Goal: Task Accomplishment & Management: Manage account settings

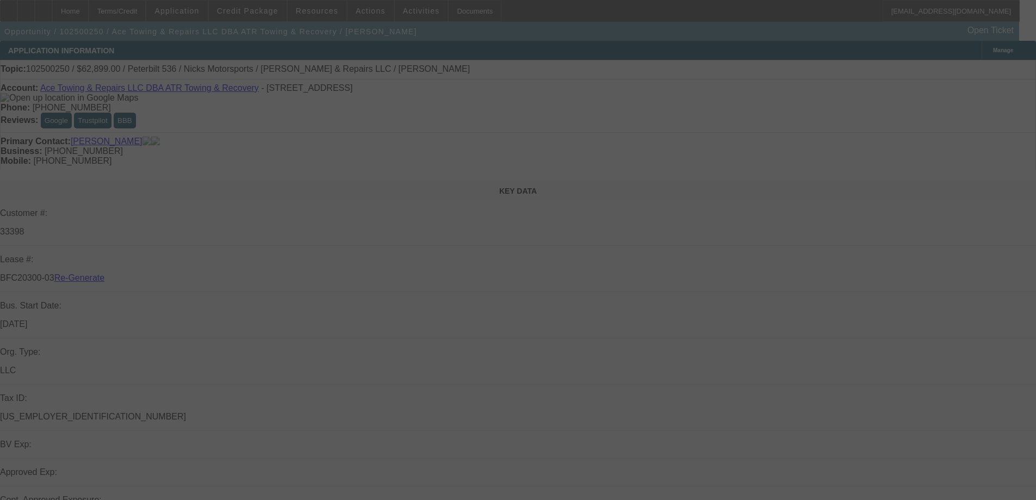
select select "3"
select select "0"
select select "2"
select select "0"
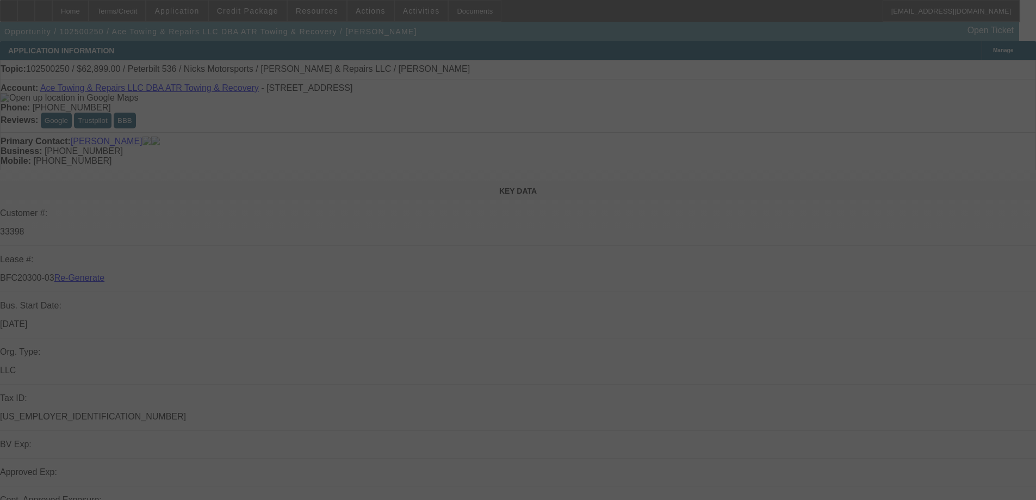
select select "6"
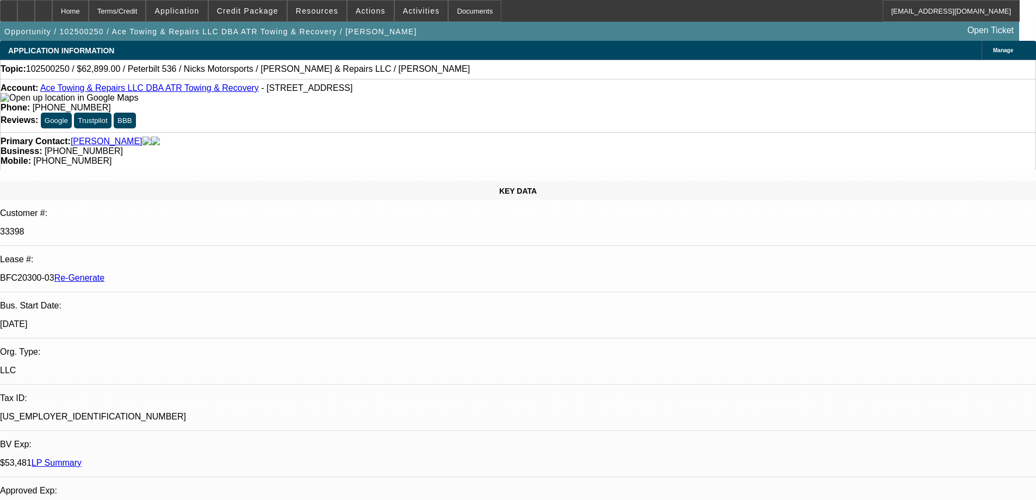
click at [314, 12] on span "Resources" at bounding box center [317, 11] width 42 height 9
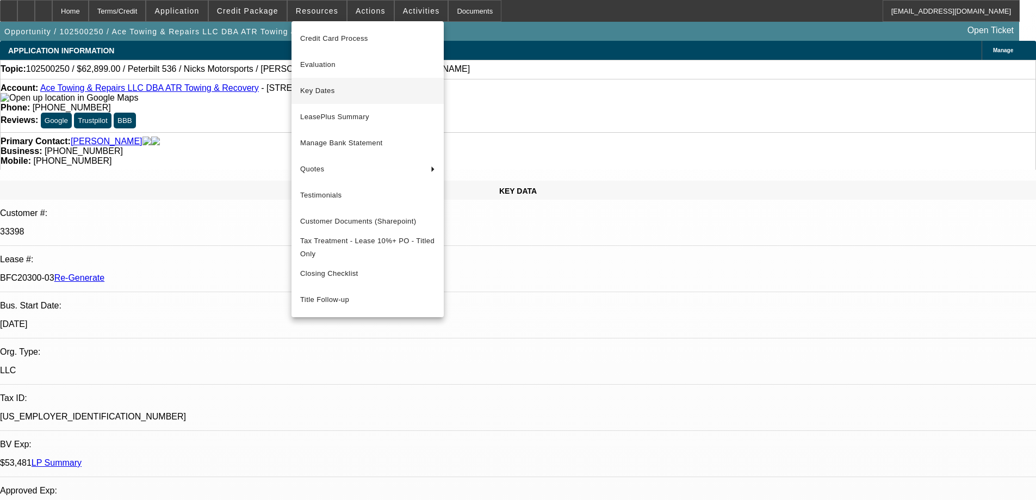
click at [318, 82] on button "Key Dates" at bounding box center [368, 91] width 152 height 26
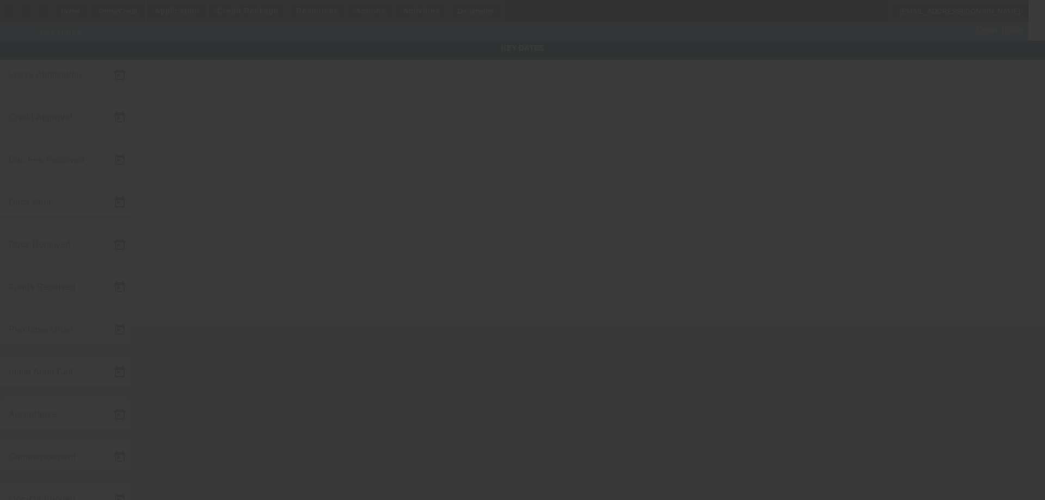
type input "10/9/2025"
type input "[DATE]"
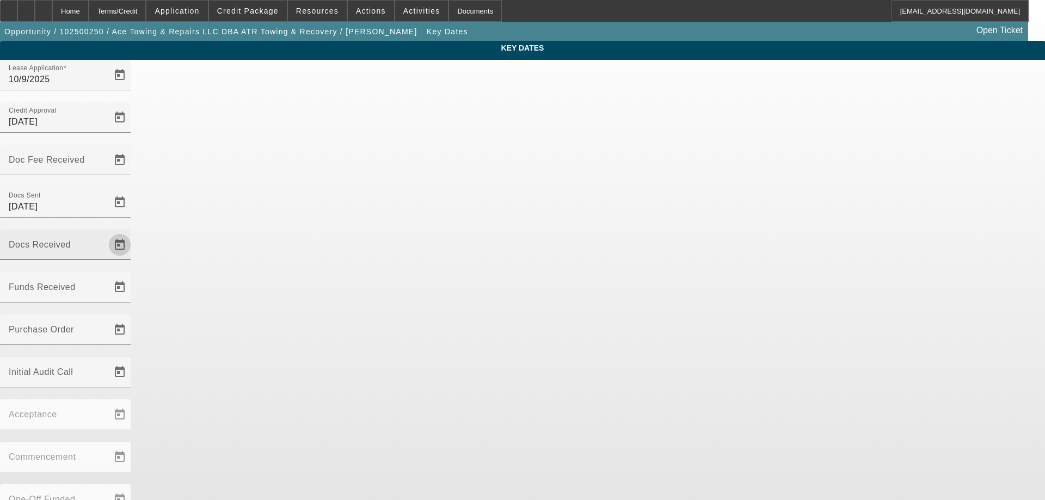
click at [133, 232] on span "Open calendar" at bounding box center [120, 245] width 26 height 26
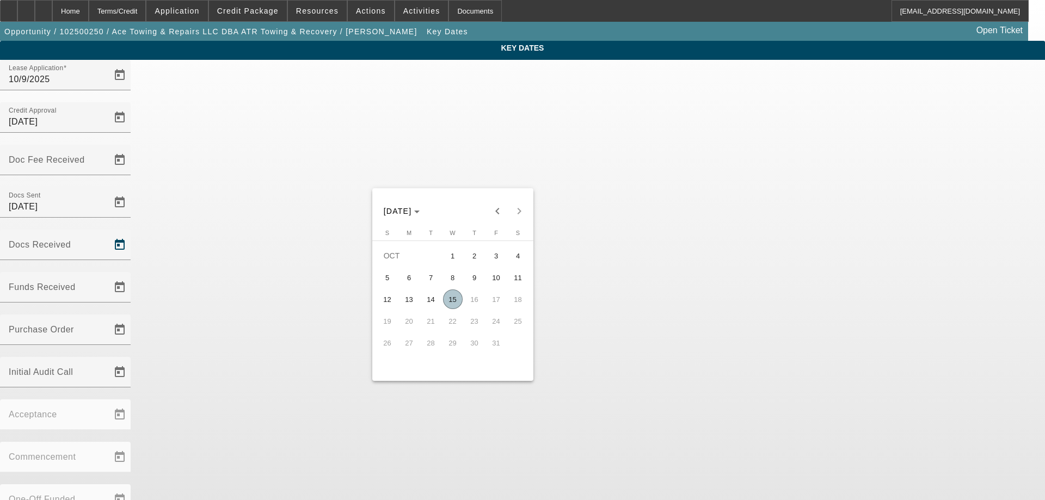
click at [455, 300] on span "15" at bounding box center [453, 299] width 20 height 20
type input "[DATE]"
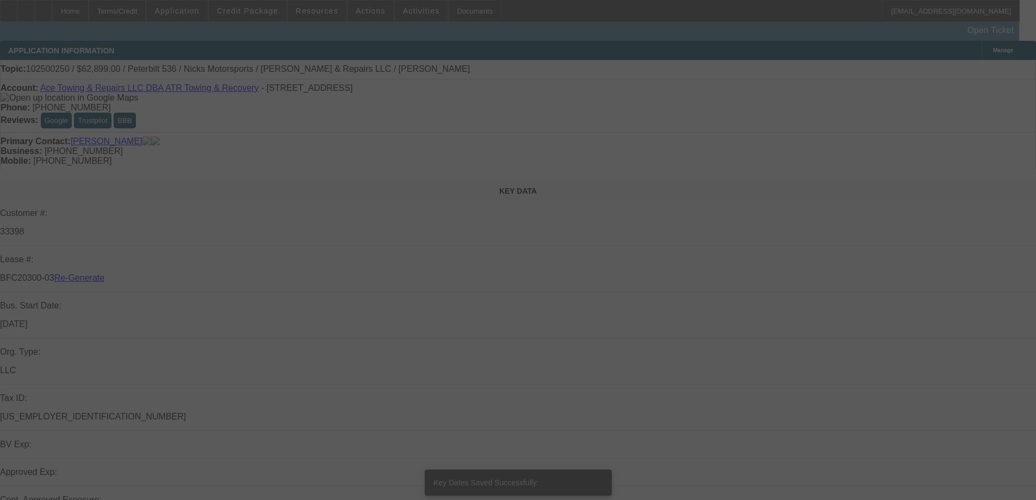
select select "3"
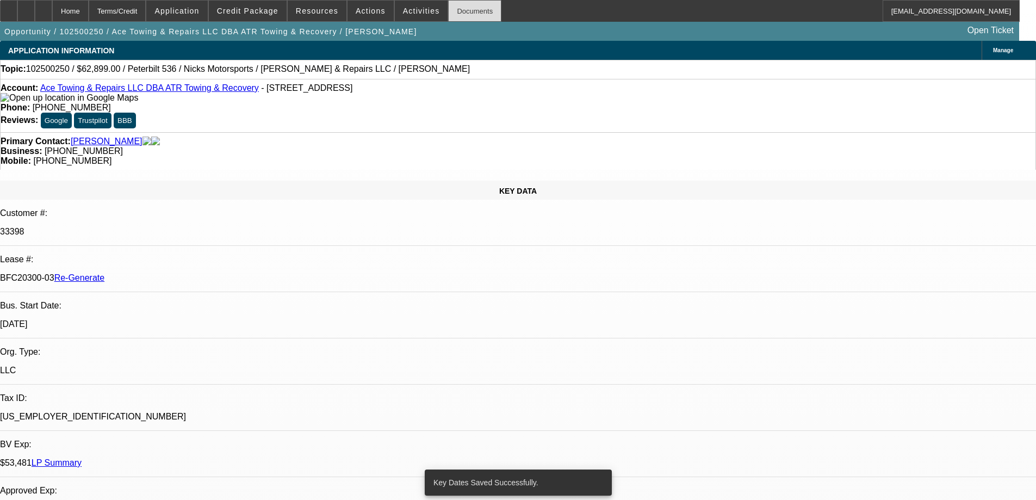
select select "0"
select select "2"
select select "0"
select select "6"
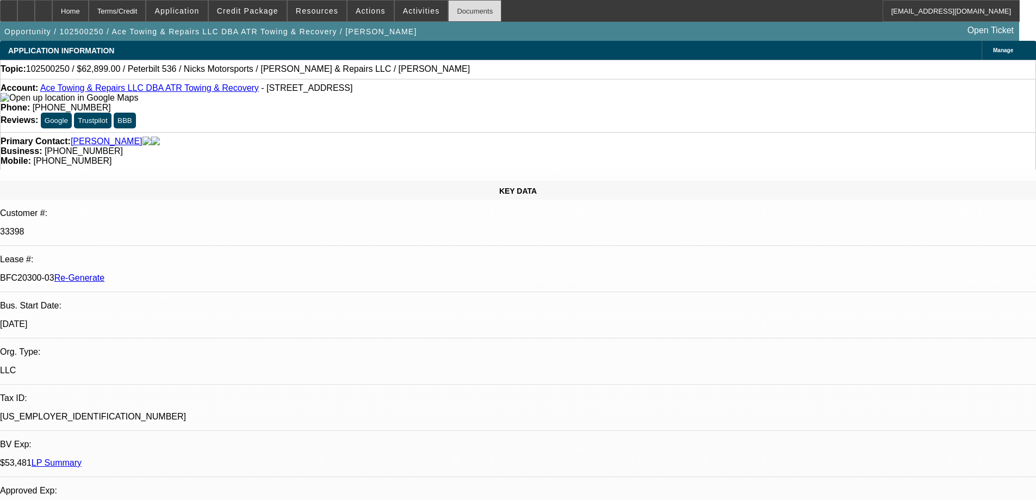
click at [461, 12] on div "Documents" at bounding box center [474, 11] width 53 height 22
click at [412, 13] on span "Activities" at bounding box center [421, 11] width 37 height 9
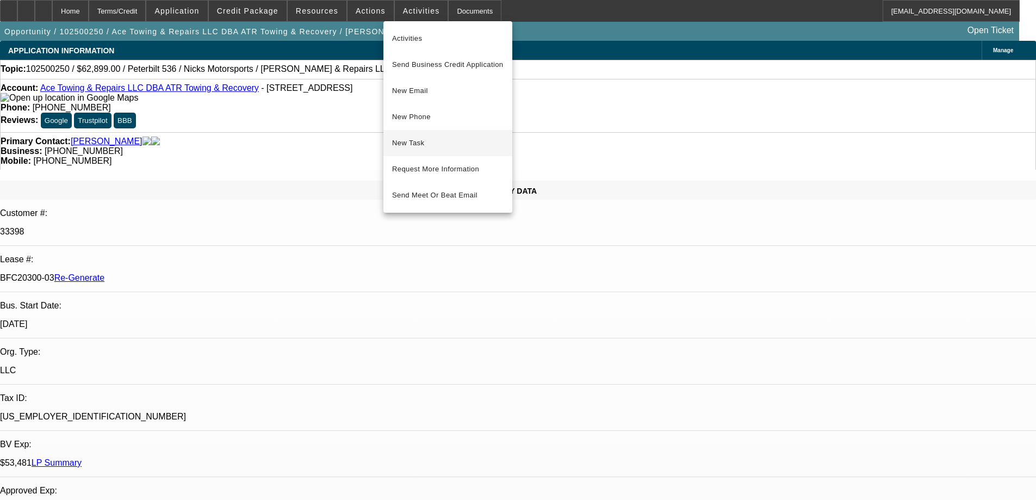
click at [415, 137] on span "New Task" at bounding box center [448, 143] width 112 height 13
